Goal: Information Seeking & Learning: Find specific fact

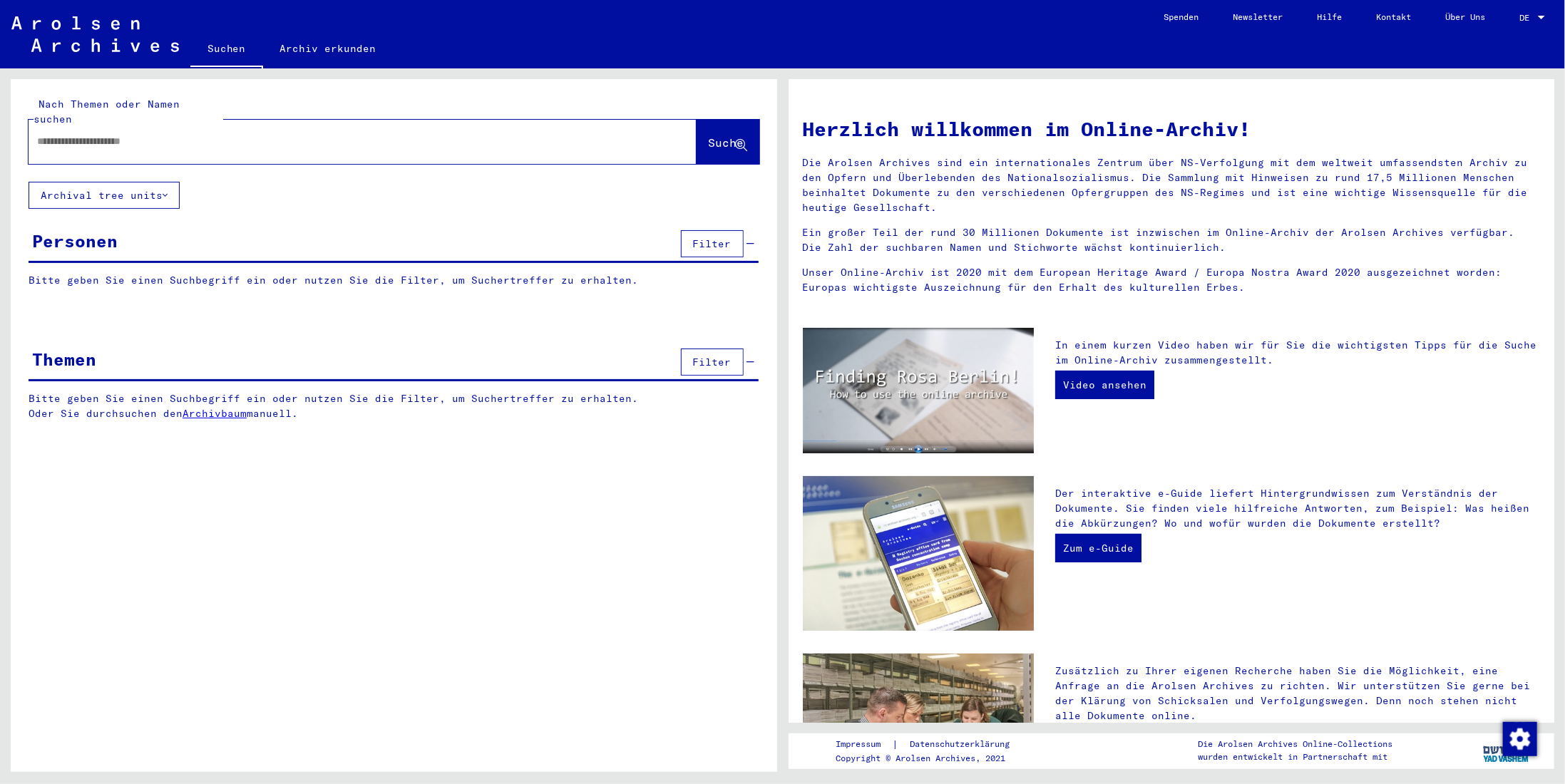
click at [153, 134] on input "text" at bounding box center [345, 141] width 617 height 15
click at [725, 136] on span "Suche" at bounding box center [726, 143] width 35 height 14
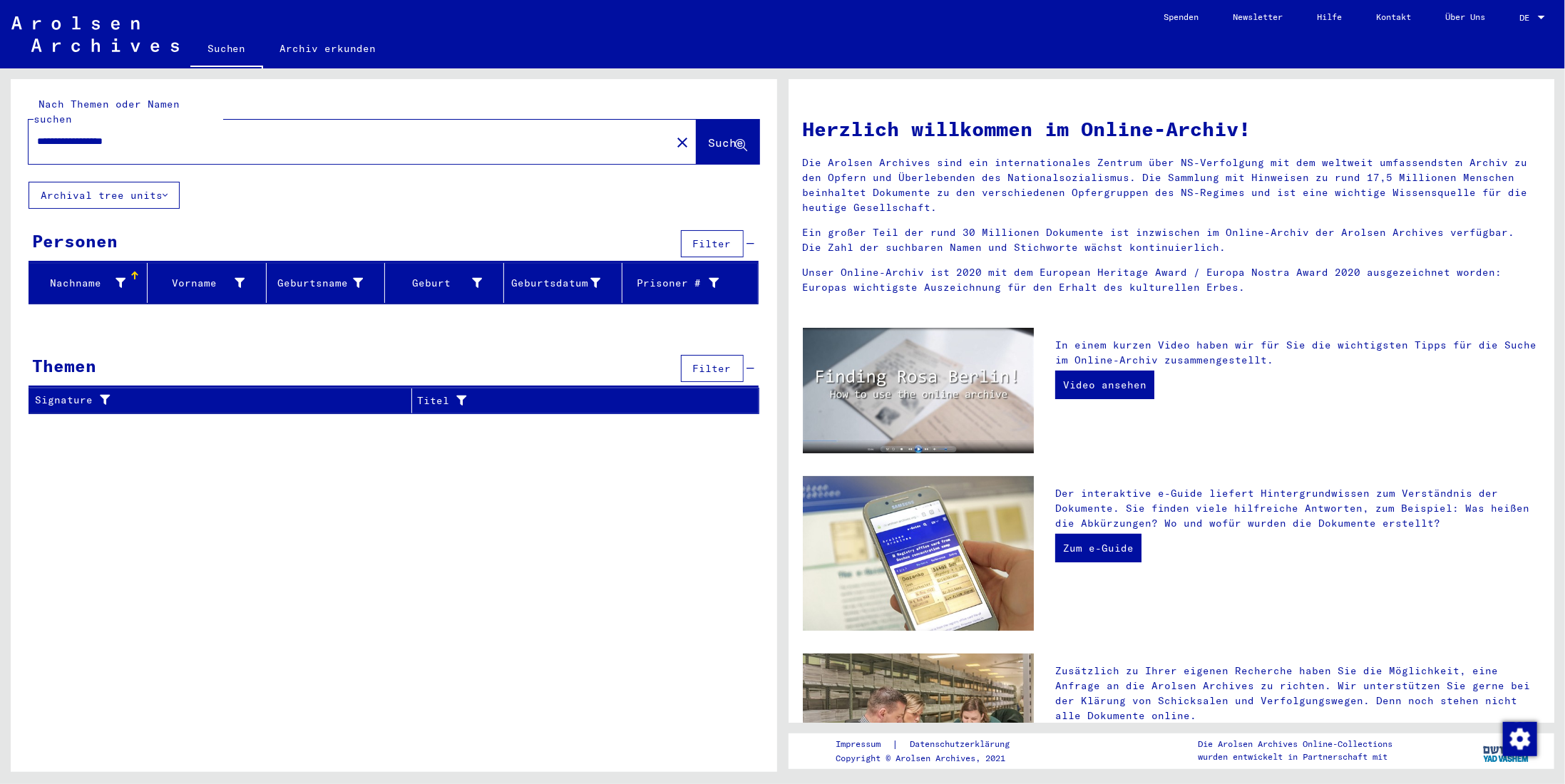
click at [170, 134] on input "**********" at bounding box center [345, 141] width 617 height 15
type input "**********"
click at [697, 120] on button "Suche" at bounding box center [728, 141] width 63 height 44
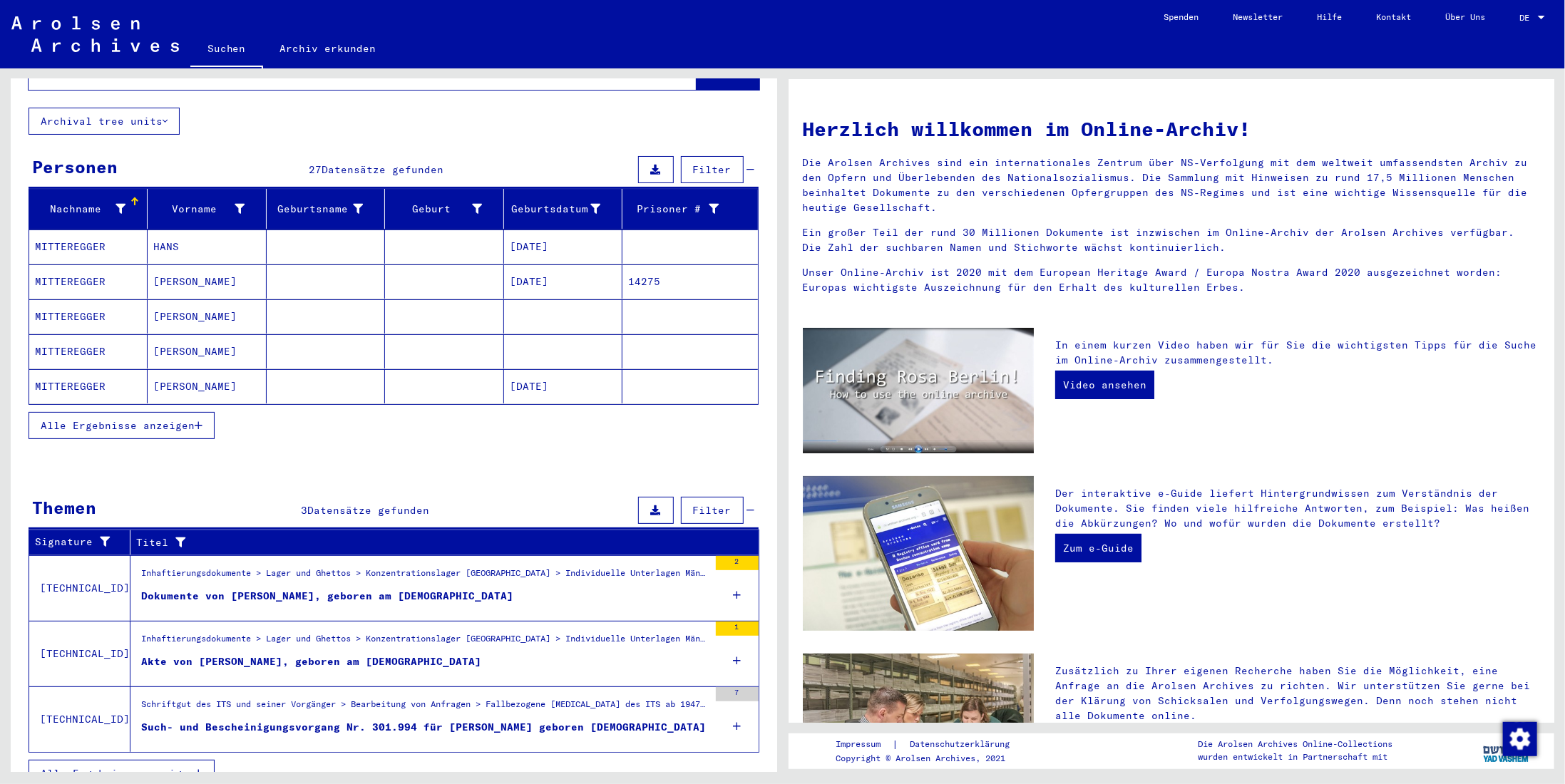
scroll to position [74, 0]
click at [415, 589] on div "Dokumente von [PERSON_NAME], geboren am [DEMOGRAPHIC_DATA]" at bounding box center [327, 596] width 372 height 15
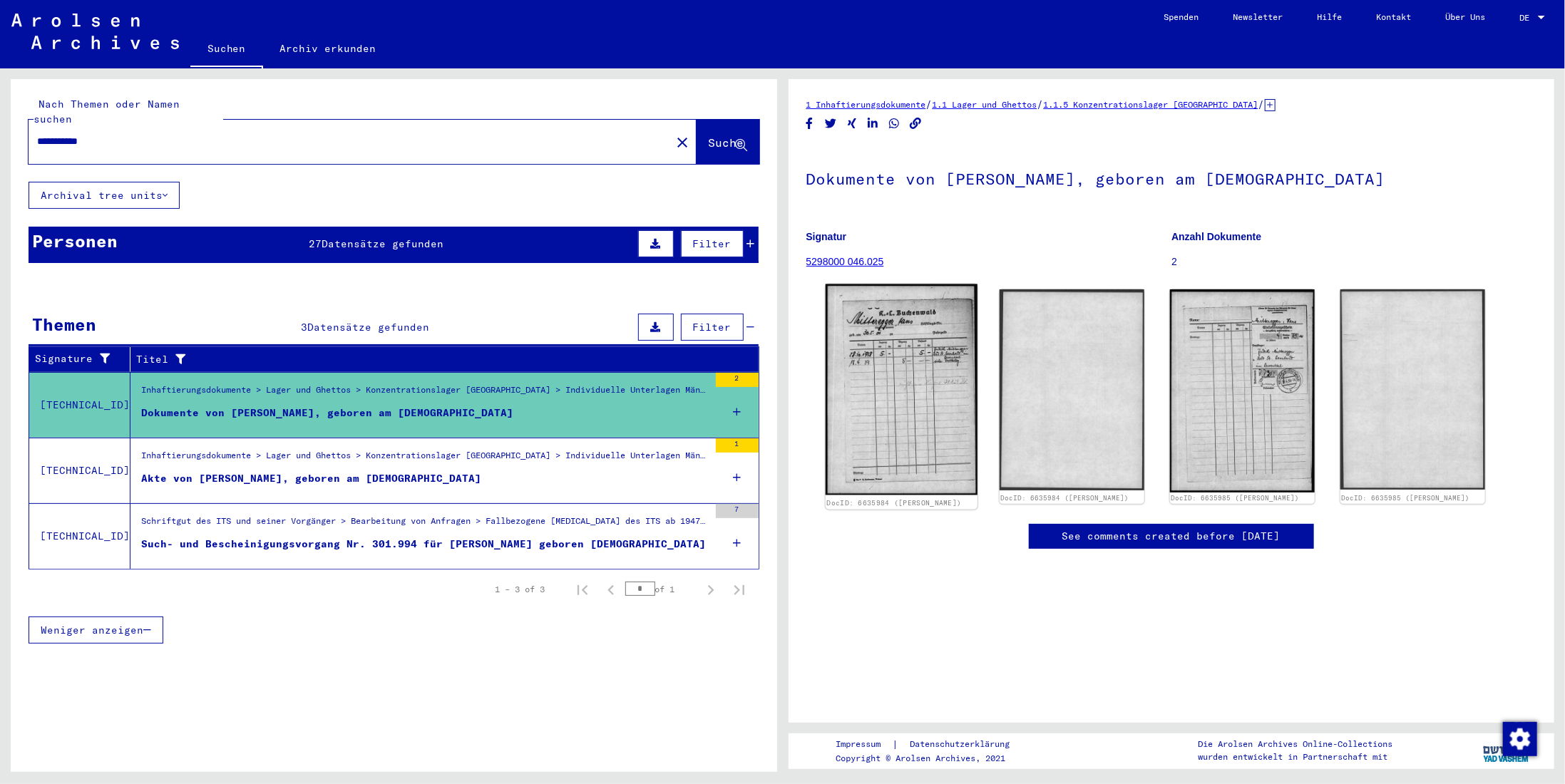
click at [908, 390] on img at bounding box center [901, 390] width 152 height 211
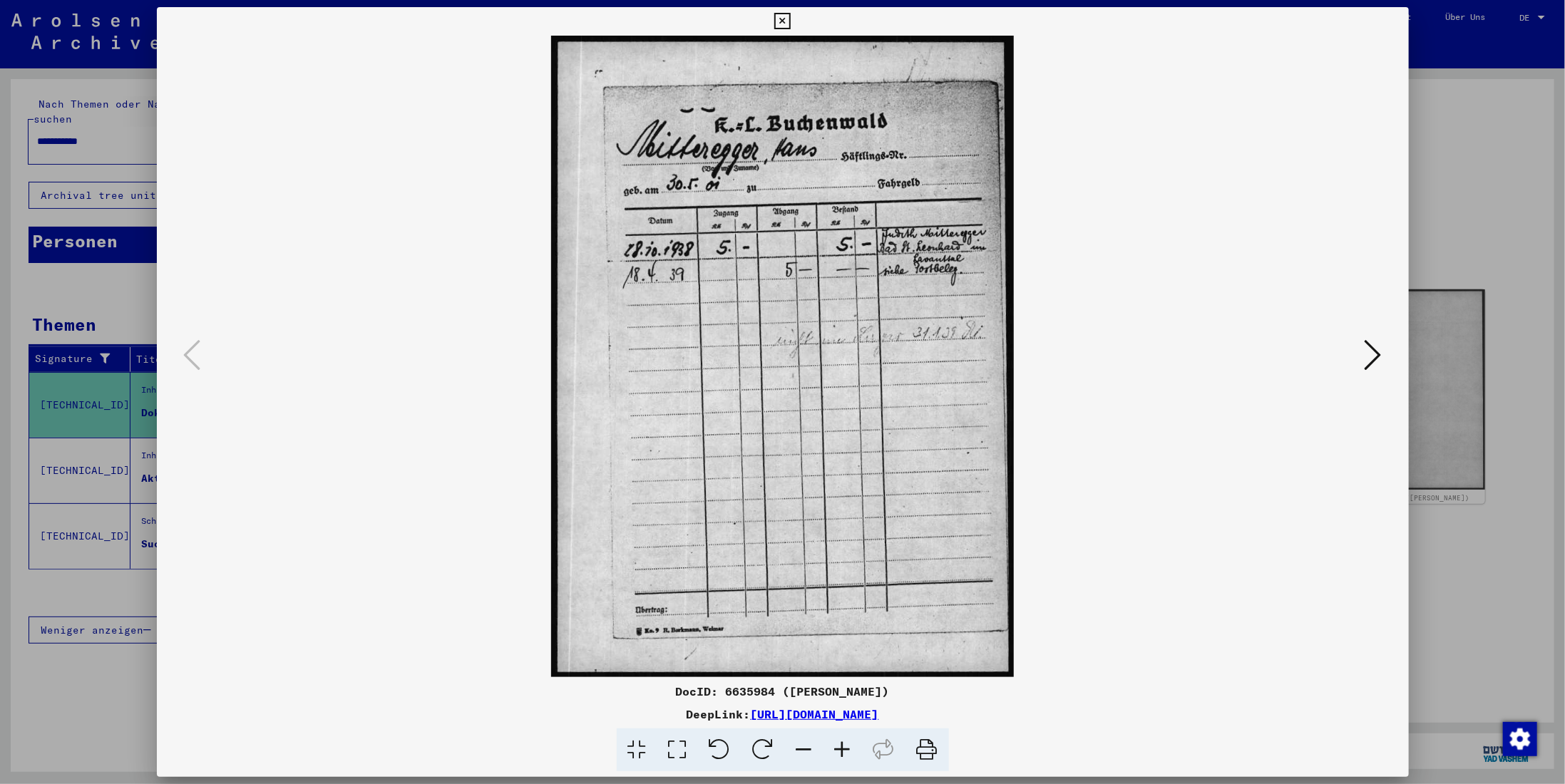
click at [1369, 360] on icon at bounding box center [1373, 355] width 17 height 34
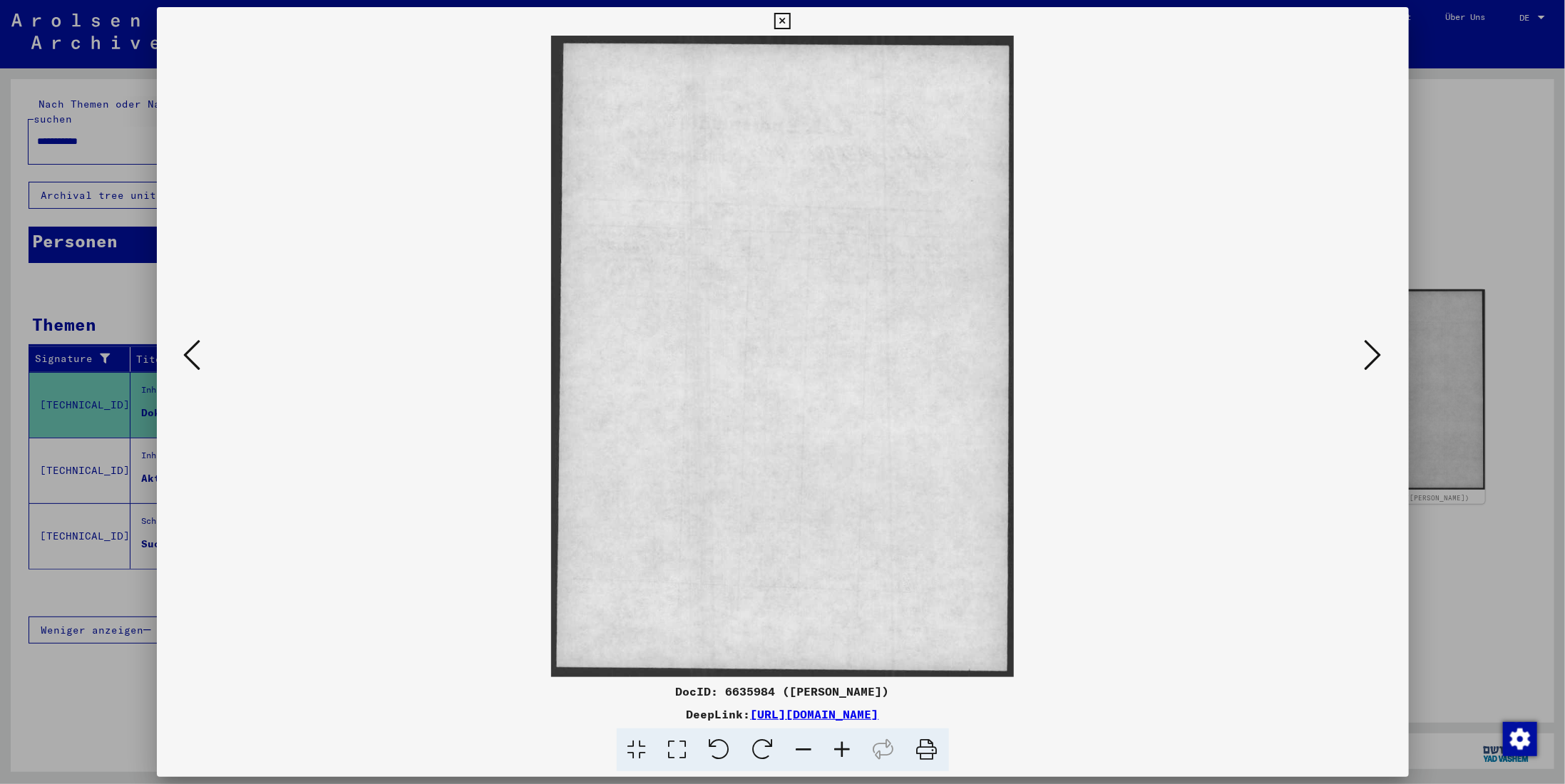
click at [1370, 360] on icon at bounding box center [1373, 355] width 17 height 34
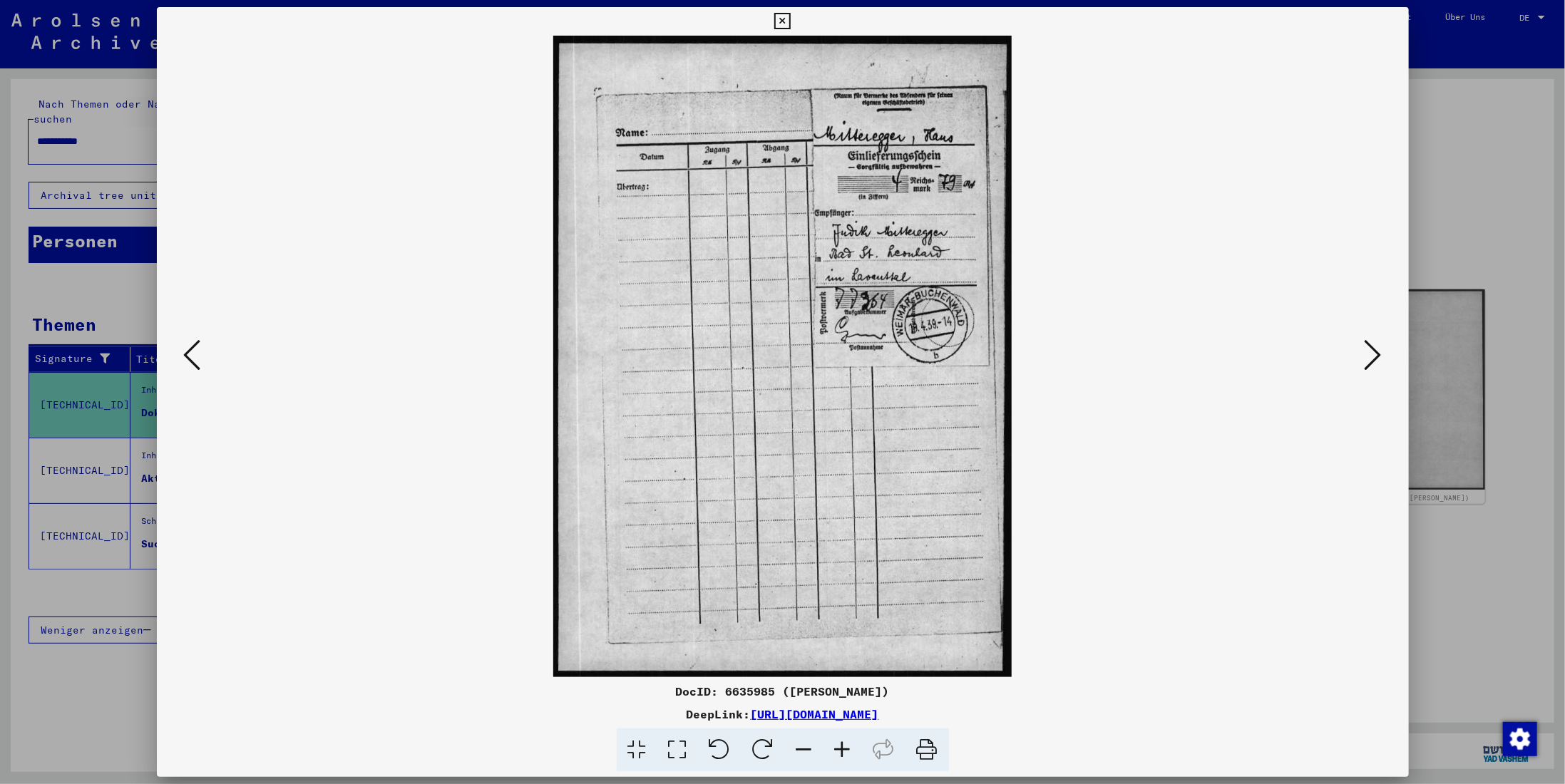
click at [1370, 360] on icon at bounding box center [1373, 355] width 17 height 34
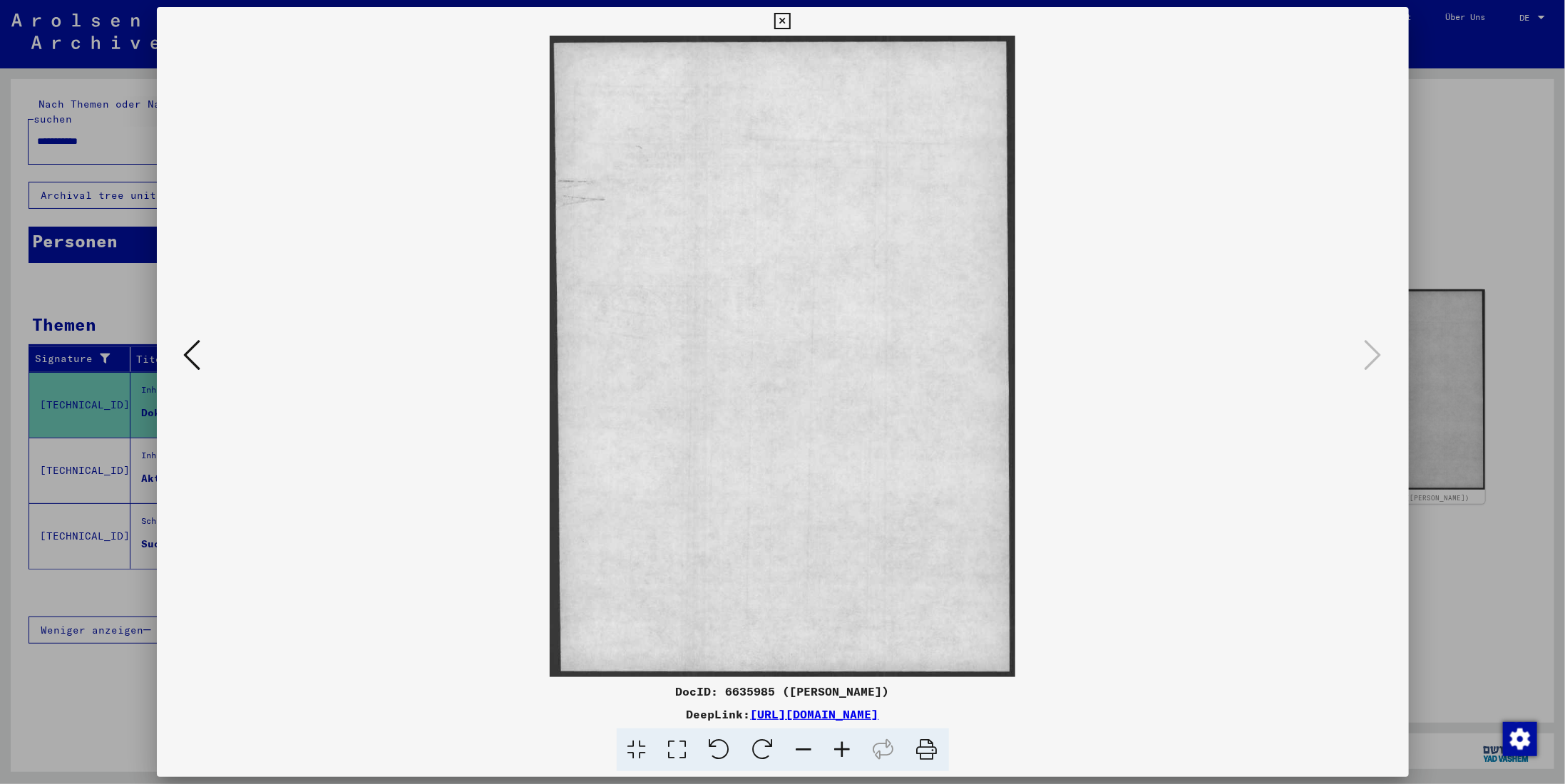
click at [782, 14] on icon at bounding box center [782, 22] width 16 height 17
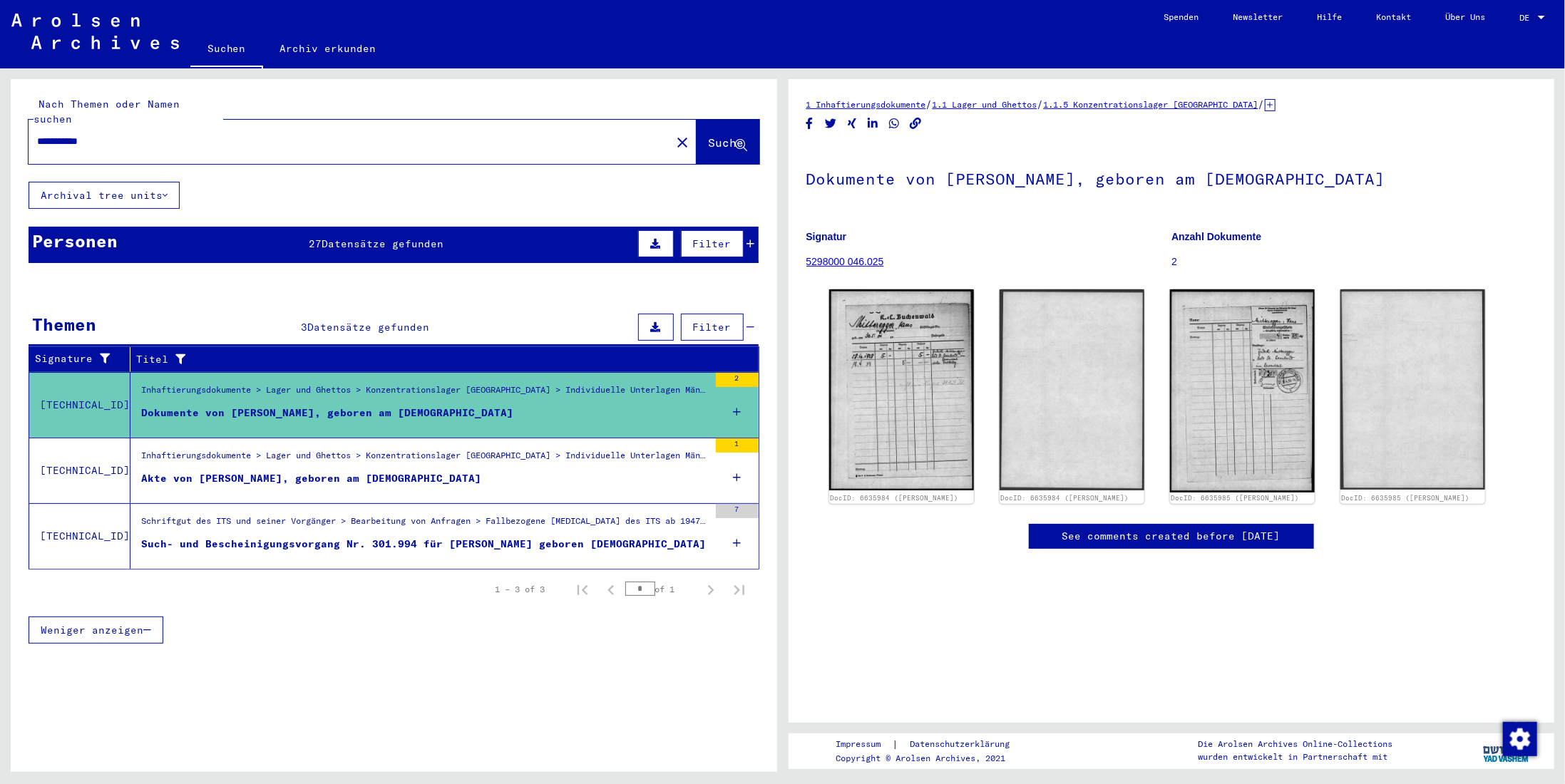
click at [406, 471] on div "Akte von [PERSON_NAME], geboren am [DEMOGRAPHIC_DATA]" at bounding box center [311, 478] width 340 height 15
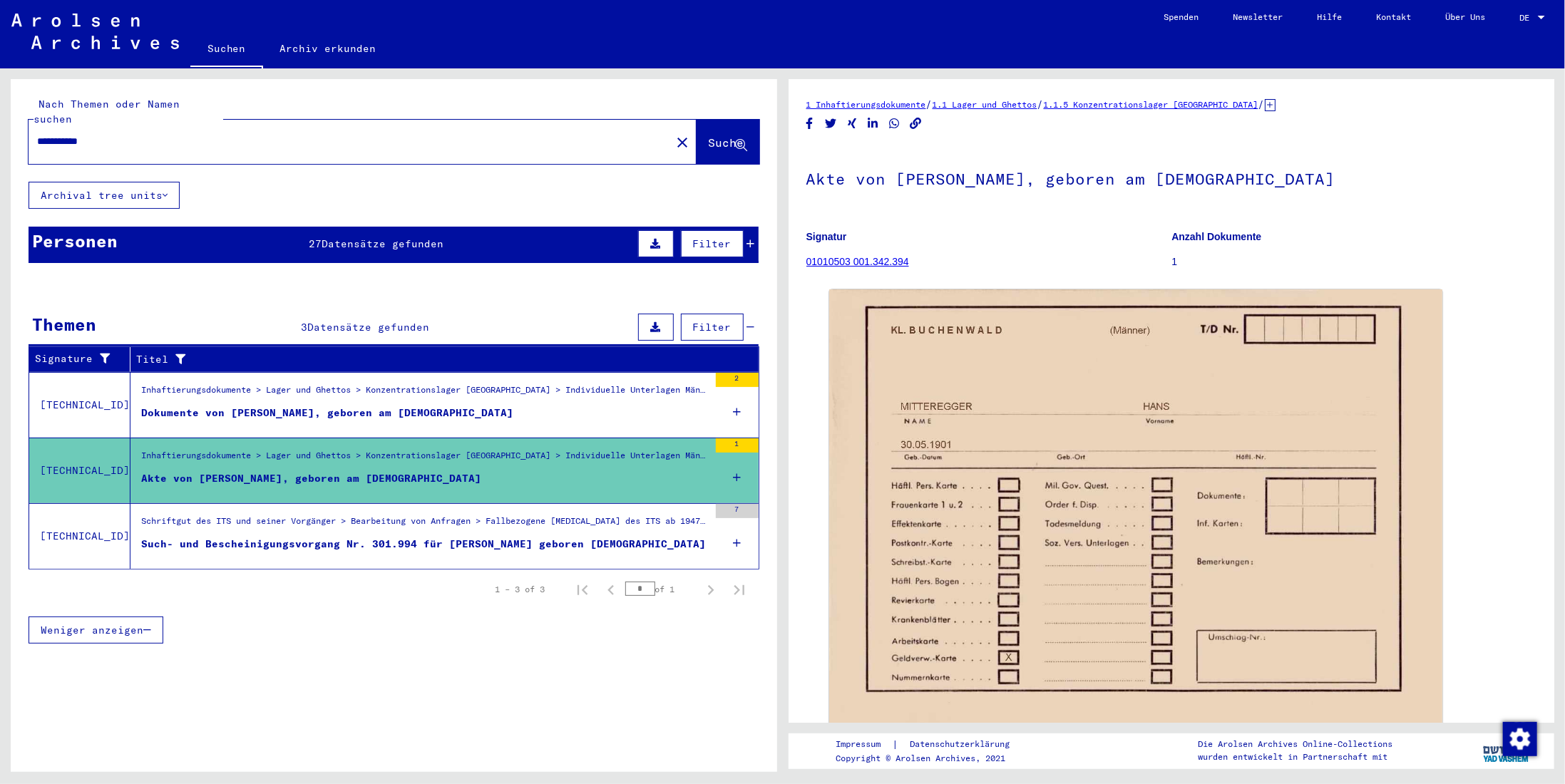
click at [625, 537] on div "Such- und Bescheinigungsvorgang Nr. 301.994 für [PERSON_NAME] geboren [DEMOGRAP…" at bounding box center [424, 544] width 565 height 15
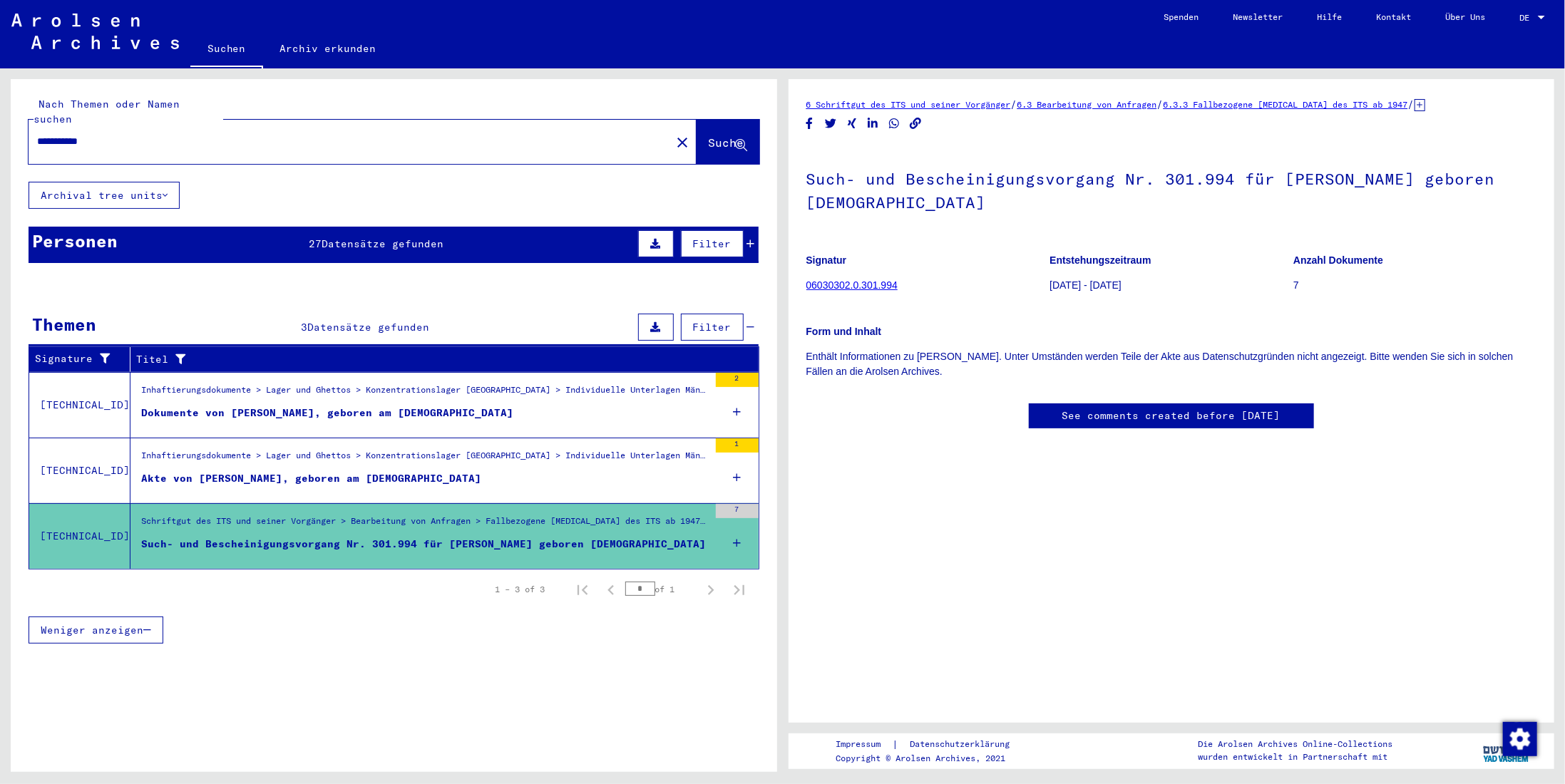
click at [751, 238] on icon at bounding box center [751, 243] width 8 height 10
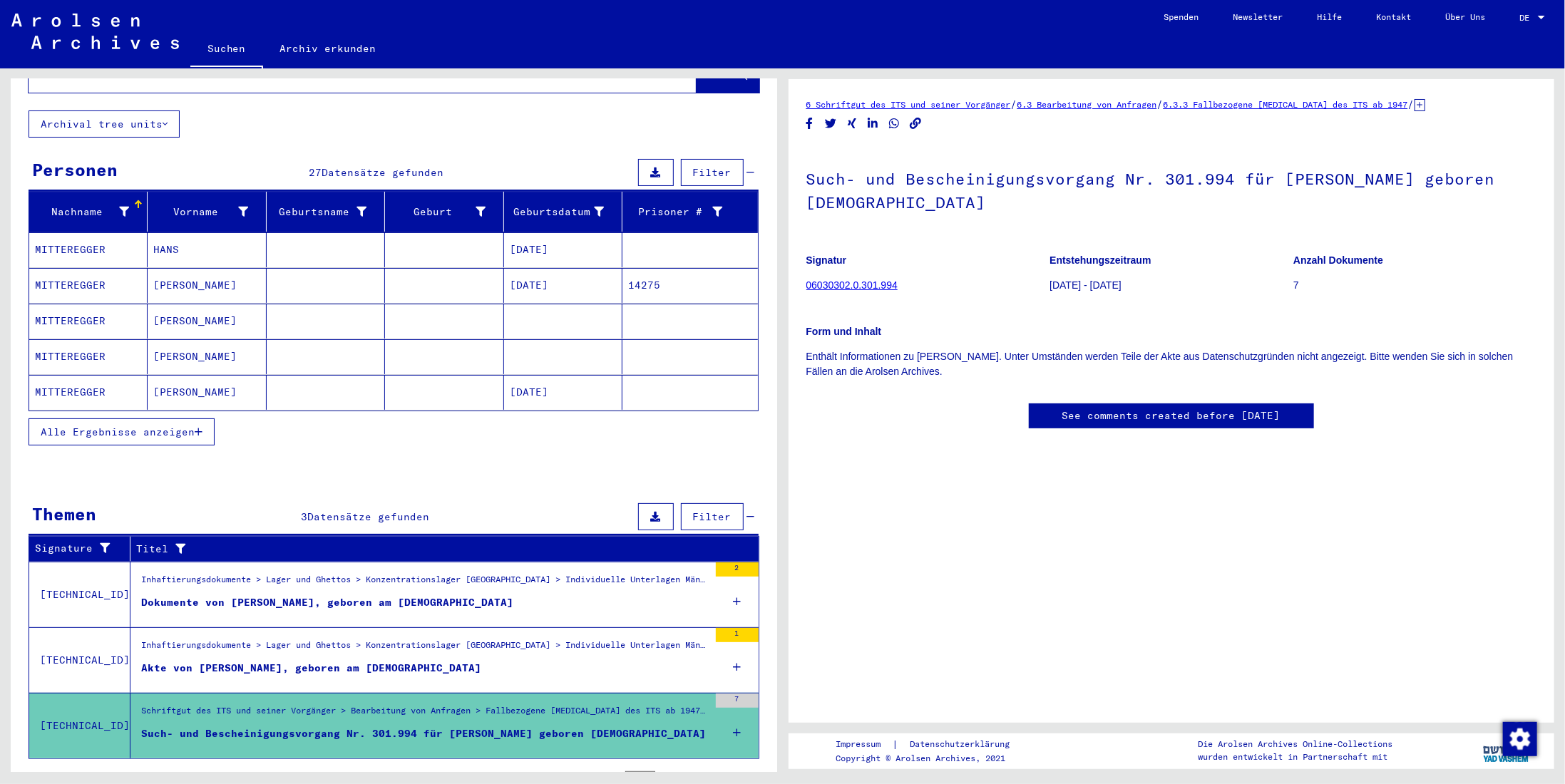
scroll to position [45, 0]
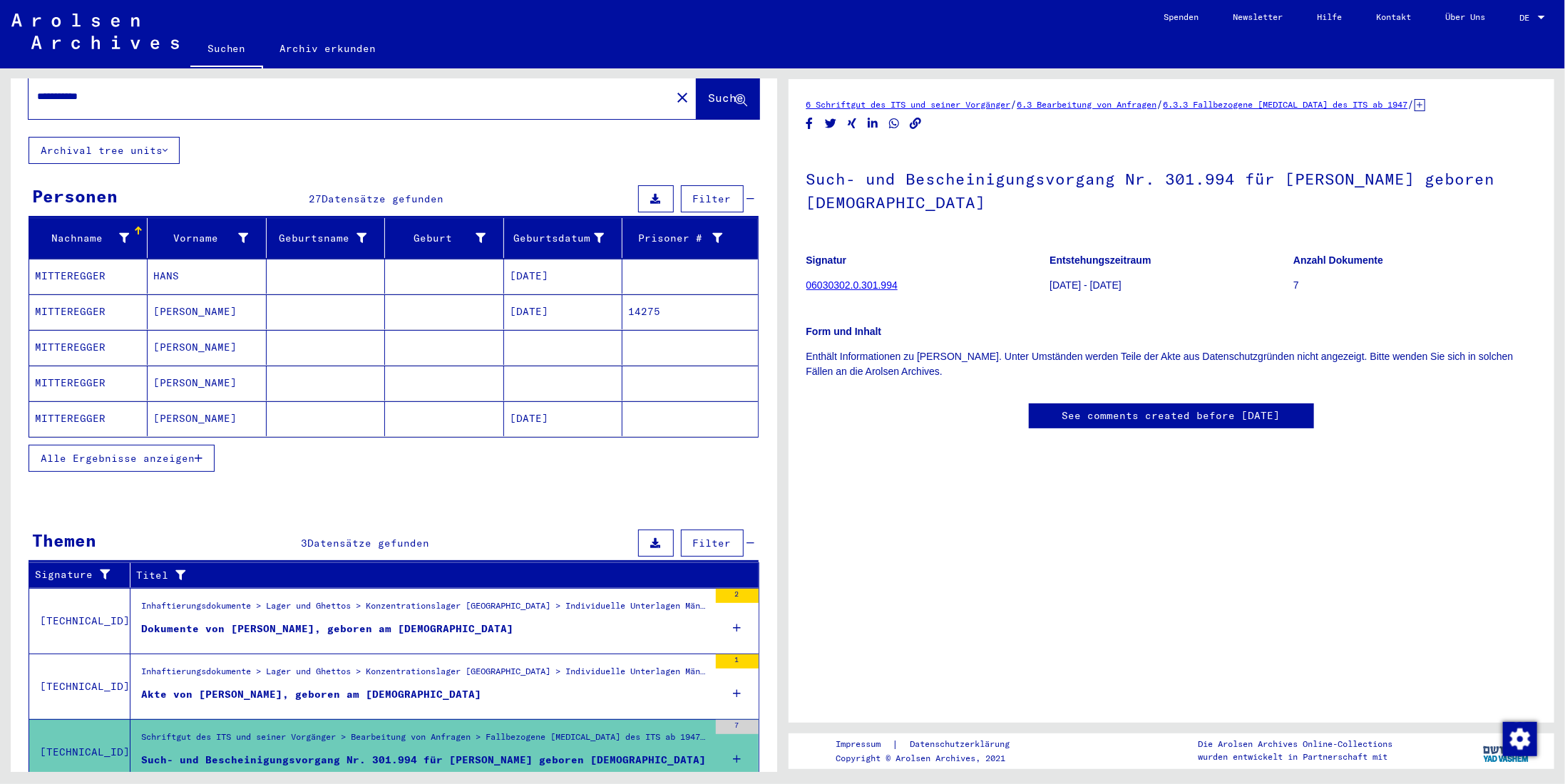
click at [201, 454] on icon "button" at bounding box center [198, 458] width 8 height 10
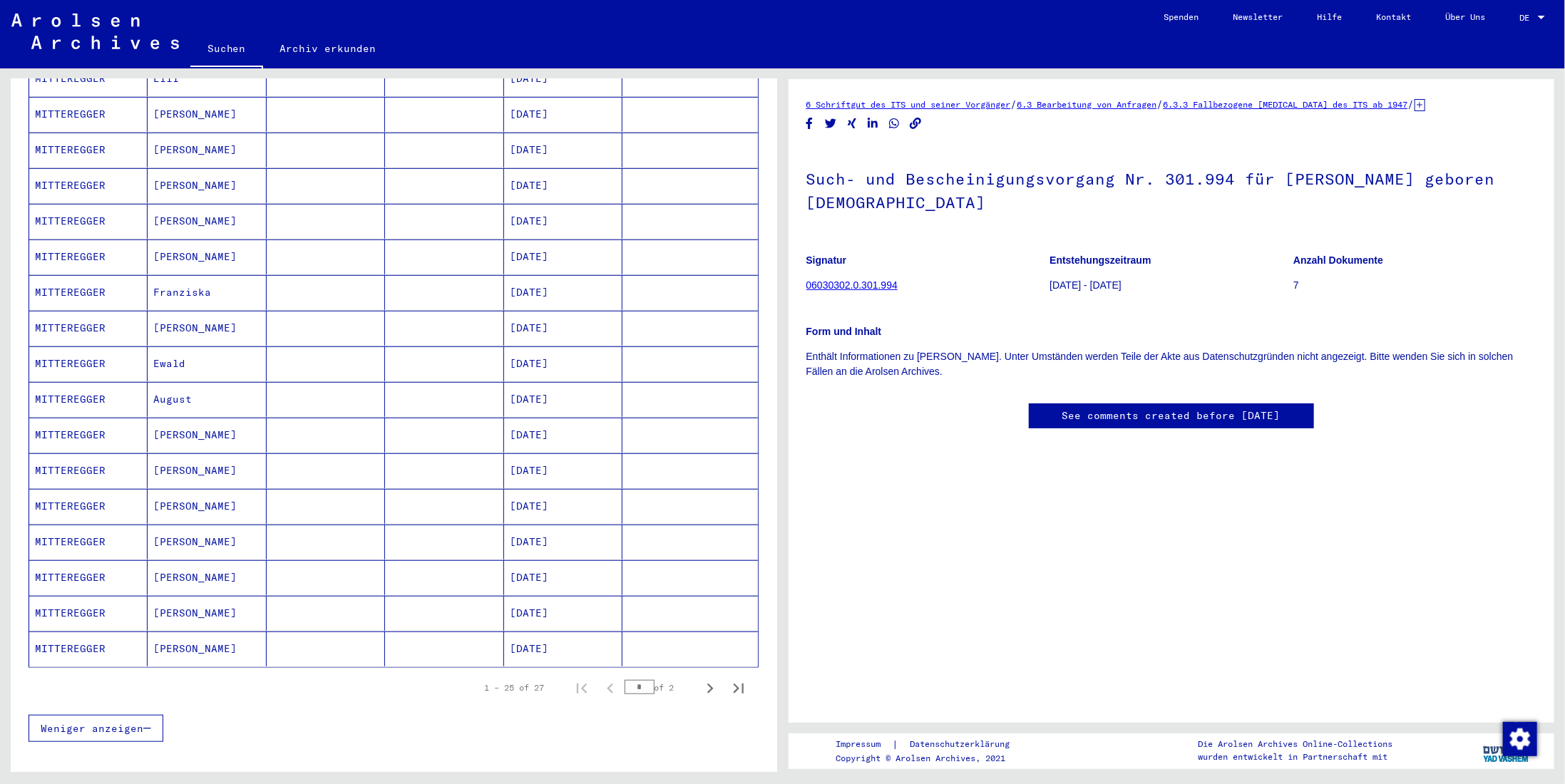
scroll to position [544, 0]
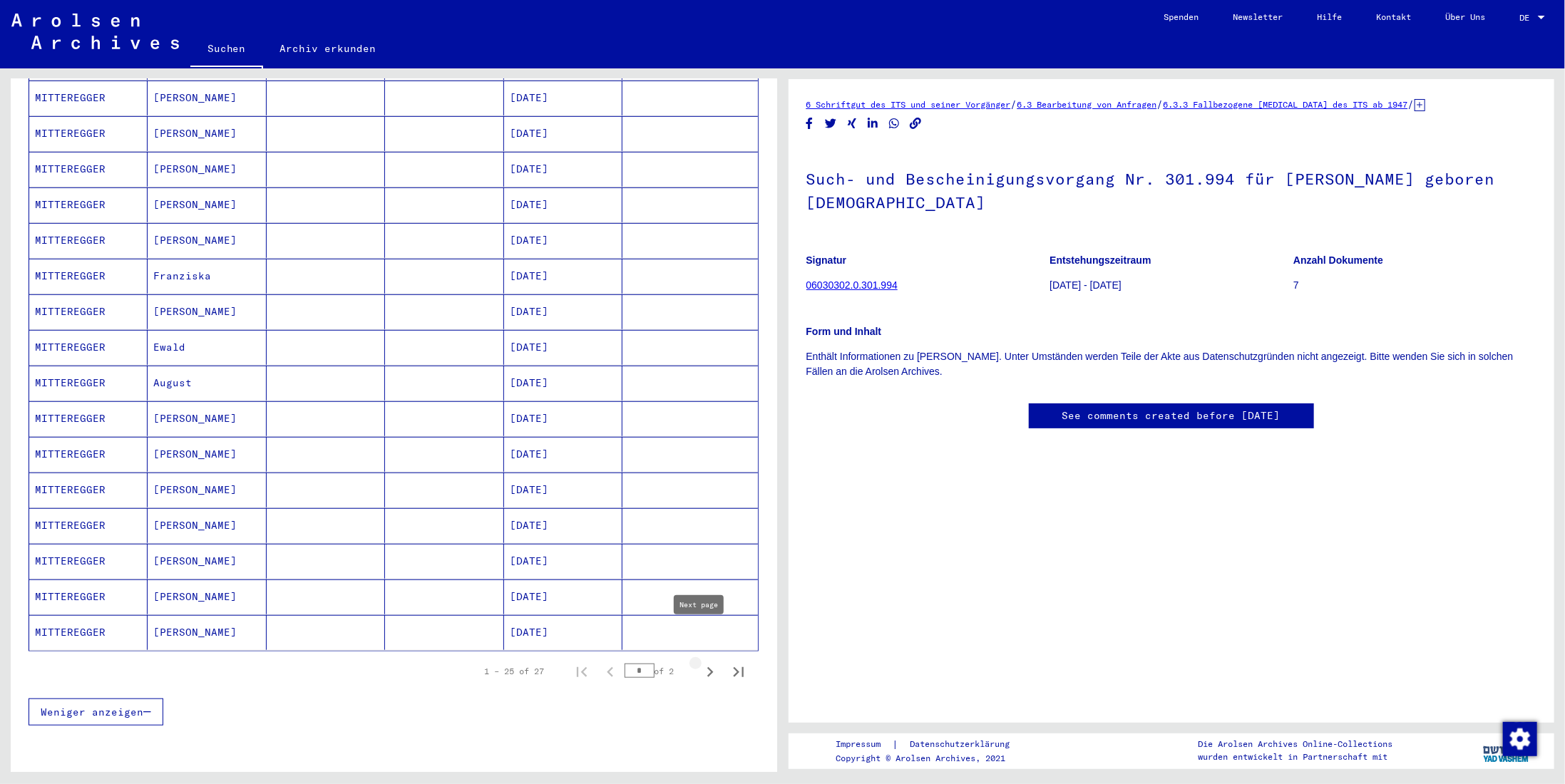
click at [704, 662] on icon "Next page" at bounding box center [710, 672] width 20 height 20
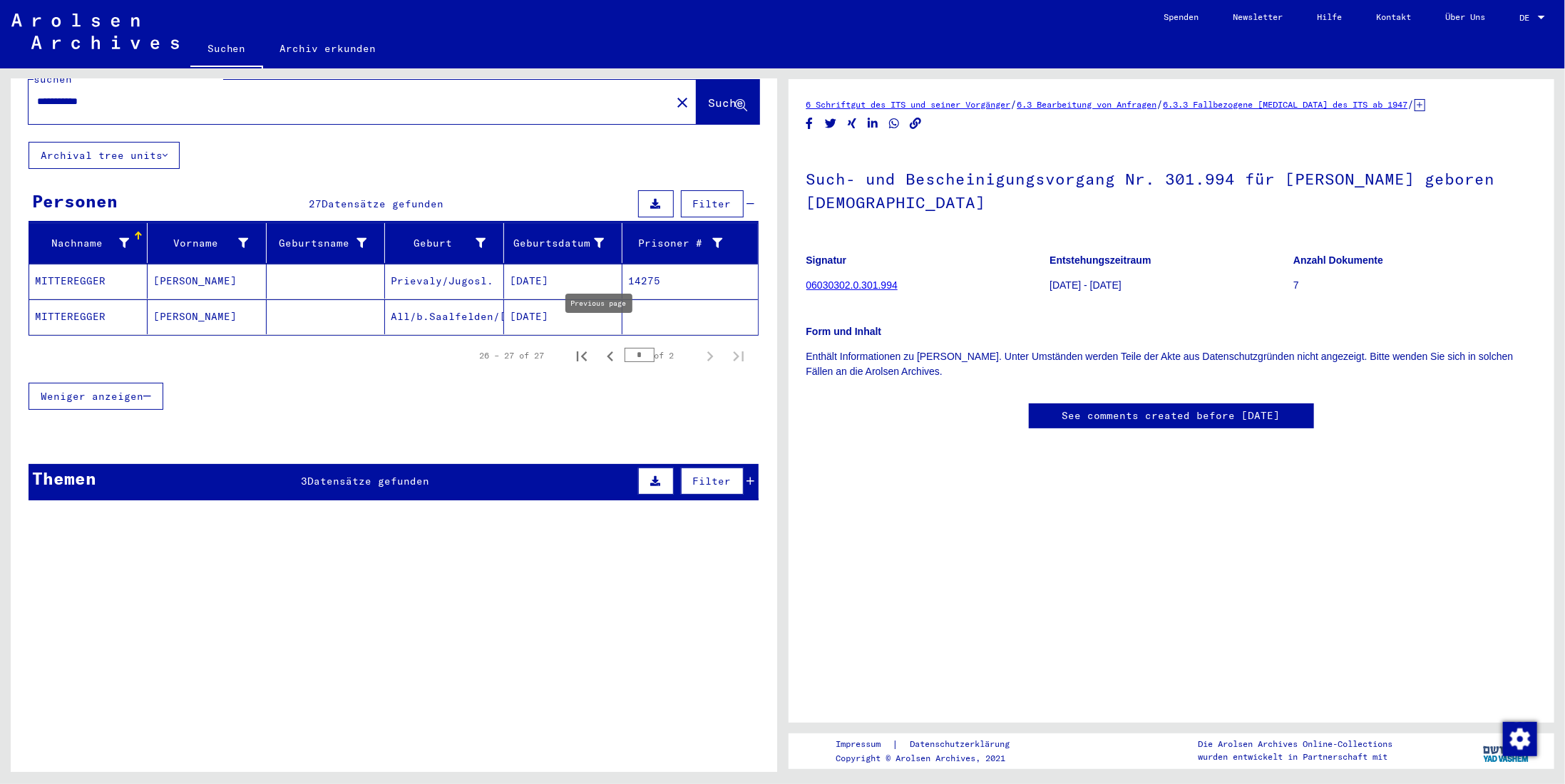
click at [602, 346] on icon "Previous page" at bounding box center [610, 357] width 20 height 20
type input "*"
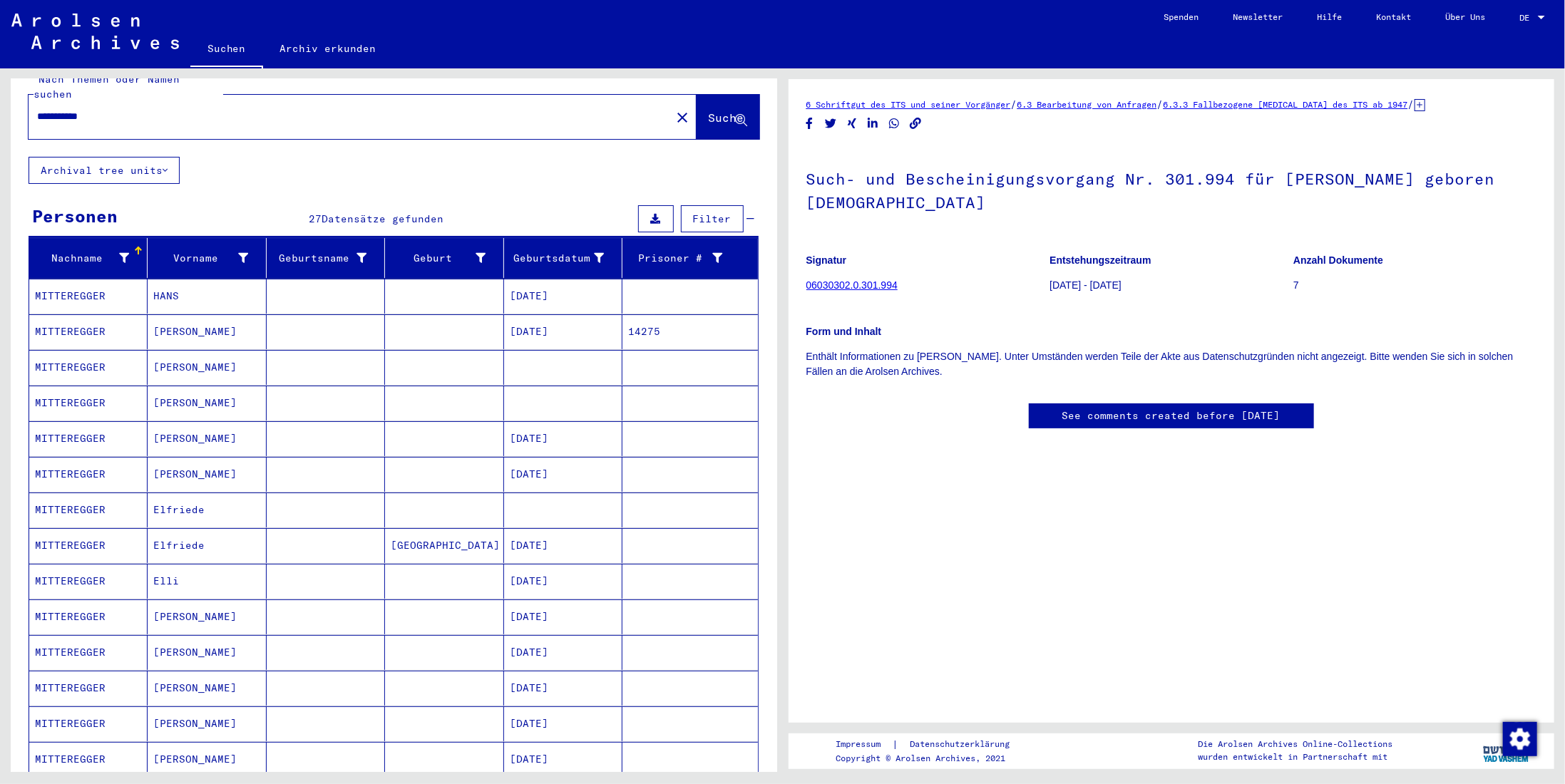
scroll to position [0, 0]
